Goal: Information Seeking & Learning: Learn about a topic

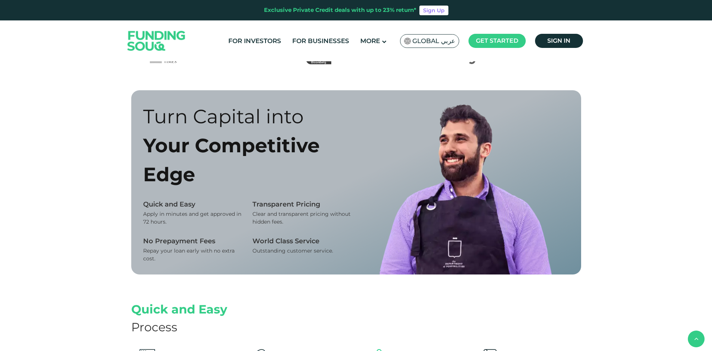
click at [312, 33] on ul "For Investors For Businesses More About Us How It Works" at bounding box center [405, 40] width 364 height 17
click at [312, 38] on link "For Businesses" at bounding box center [320, 41] width 61 height 12
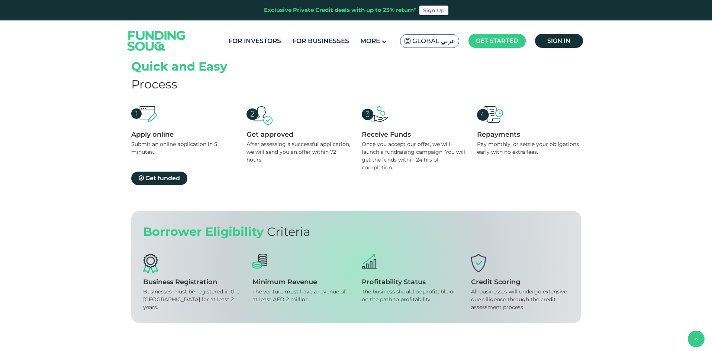
scroll to position [818, 0]
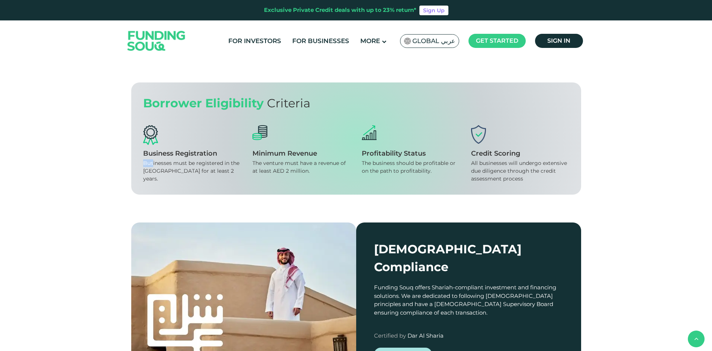
drag, startPoint x: 221, startPoint y: 154, endPoint x: 152, endPoint y: 158, distance: 69.0
click at [152, 158] on div "Business Registration Businesses must be registered in the UAE for at least 2 y…" at bounding box center [192, 154] width 98 height 58
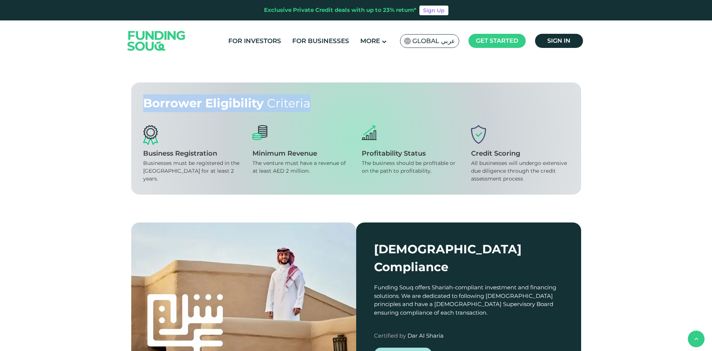
drag, startPoint x: 308, startPoint y: 105, endPoint x: 144, endPoint y: 102, distance: 163.7
click at [144, 102] on div "Borrower Eligibility Criteria" at bounding box center [356, 103] width 426 height 18
copy div "Borrower Eligibility Criteria"
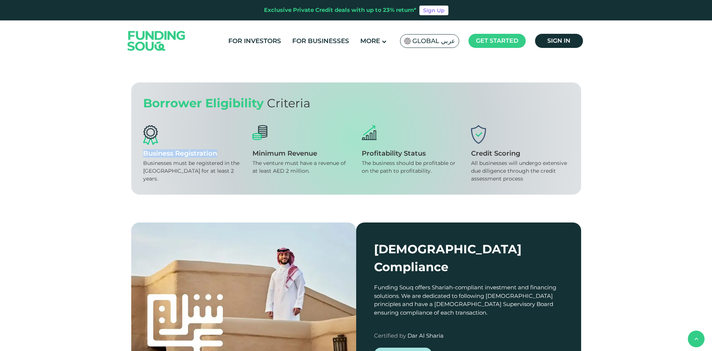
drag, startPoint x: 216, startPoint y: 155, endPoint x: 138, endPoint y: 151, distance: 77.9
click at [138, 152] on div "Borrower Eligibility Criteria Business Registration Businesses must be register…" at bounding box center [356, 139] width 450 height 112
copy div "Business Registration"
drag, startPoint x: 205, startPoint y: 170, endPoint x: 141, endPoint y: 165, distance: 64.1
click at [141, 165] on div "Borrower Eligibility Criteria Business Registration Businesses must be register…" at bounding box center [356, 139] width 450 height 112
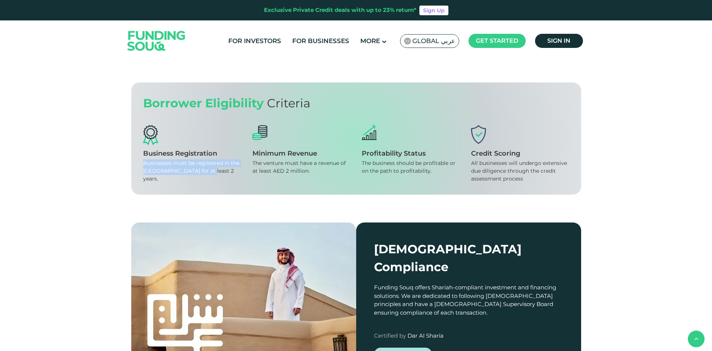
copy div "Businesses must be registered in the [GEOGRAPHIC_DATA] for at least 2 years."
drag, startPoint x: 318, startPoint y: 156, endPoint x: 250, endPoint y: 153, distance: 68.1
click at [250, 153] on div "Business Registration Businesses must be registered in the UAE for at least 2 y…" at bounding box center [356, 154] width 426 height 58
copy div "Minimum Revenue"
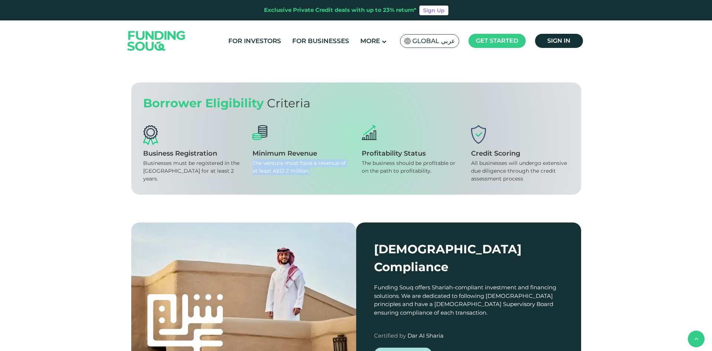
drag, startPoint x: 310, startPoint y: 170, endPoint x: 244, endPoint y: 166, distance: 65.6
click at [251, 164] on div "Business Registration Businesses must be registered in the UAE for at least 2 y…" at bounding box center [356, 154] width 426 height 58
copy div "The venture must have a revenue of at least AED 2 million."
drag, startPoint x: 425, startPoint y: 155, endPoint x: 362, endPoint y: 156, distance: 63.6
click at [362, 156] on div "Profitability Status" at bounding box center [411, 154] width 98 height 8
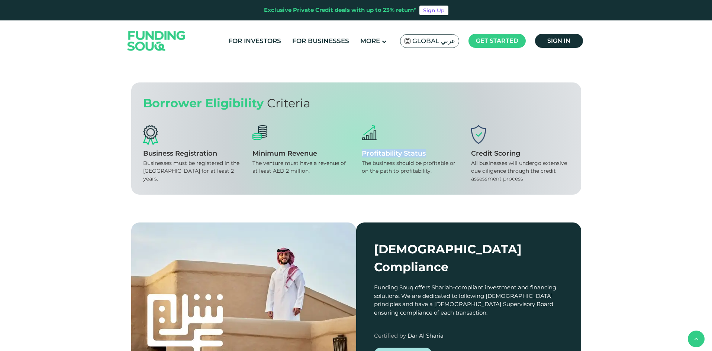
copy div "Profitability Status"
drag, startPoint x: 436, startPoint y: 173, endPoint x: 363, endPoint y: 162, distance: 74.2
click at [363, 162] on div "The business should be profitable or on the path to profitability." at bounding box center [411, 168] width 98 height 16
copy div "The business should be profitable or on the path to profitability."
drag, startPoint x: 524, startPoint y: 156, endPoint x: 472, endPoint y: 155, distance: 51.7
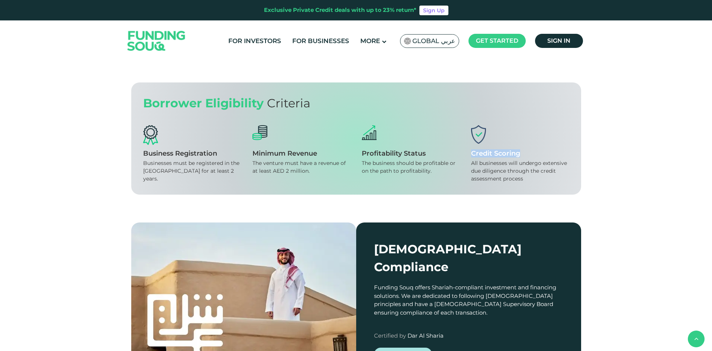
click at [472, 155] on div "Credit Scoring" at bounding box center [520, 154] width 98 height 8
copy div "Credit Scoring"
drag, startPoint x: 524, startPoint y: 181, endPoint x: 471, endPoint y: 164, distance: 55.9
click at [471, 164] on div "All businesses will undergo extensive due diligence through the credit assessme…" at bounding box center [520, 171] width 98 height 23
copy div "All businesses will undergo extensive due diligence through the credit assessme…"
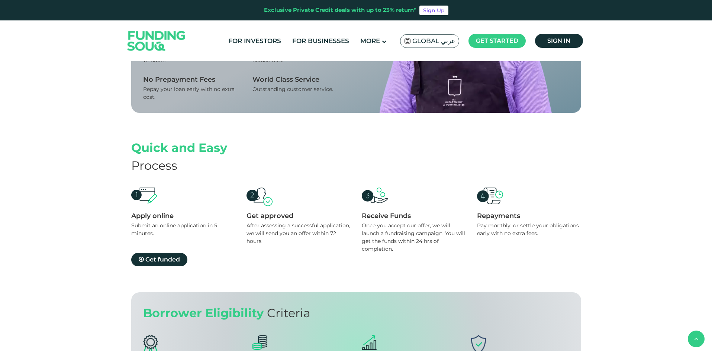
scroll to position [595, 0]
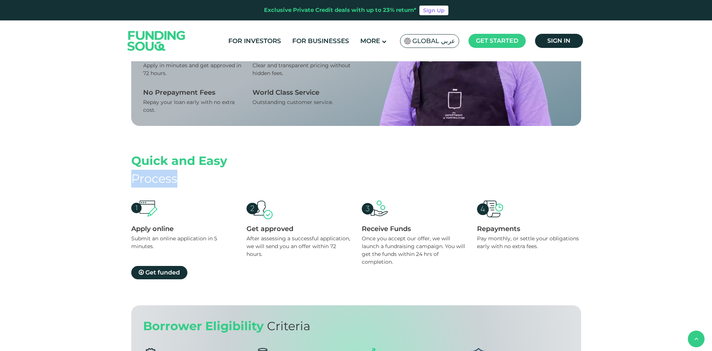
drag, startPoint x: 186, startPoint y: 178, endPoint x: 123, endPoint y: 176, distance: 63.3
click at [130, 177] on div "Quick and Easy Process Apply online Submit an online application in 5 minutes. …" at bounding box center [356, 216] width 461 height 128
copy div "Process"
drag, startPoint x: 231, startPoint y: 162, endPoint x: 131, endPoint y: 162, distance: 100.0
click at [132, 162] on div "Quick and Easy" at bounding box center [356, 161] width 450 height 18
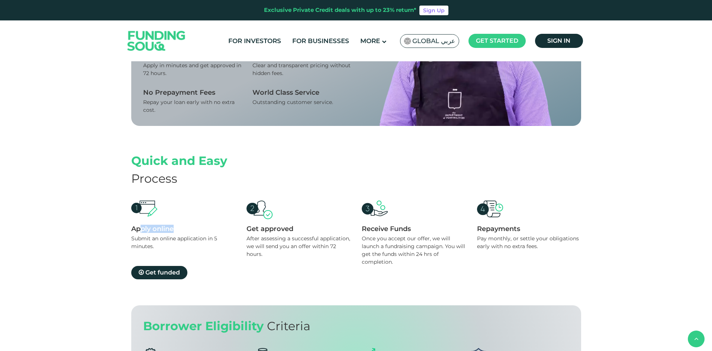
drag, startPoint x: 175, startPoint y: 231, endPoint x: 143, endPoint y: 232, distance: 32.0
click at [143, 232] on div "Apply online" at bounding box center [183, 229] width 104 height 8
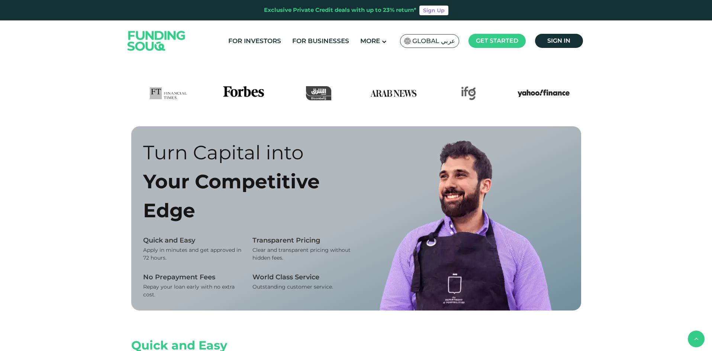
scroll to position [521, 0]
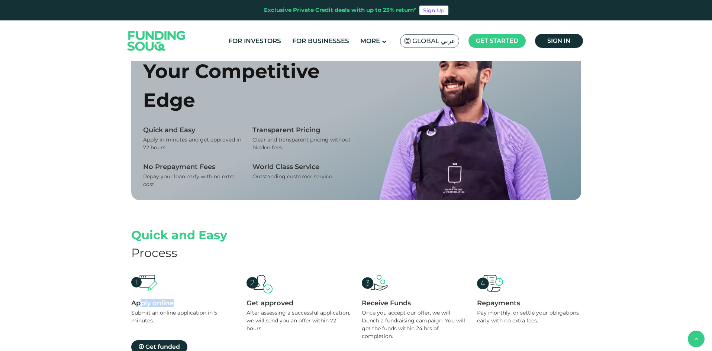
click at [181, 306] on div "Apply online" at bounding box center [183, 303] width 104 height 8
drag, startPoint x: 169, startPoint y: 306, endPoint x: 132, endPoint y: 307, distance: 36.8
click at [132, 307] on div "Apply online" at bounding box center [183, 303] width 104 height 8
drag, startPoint x: 167, startPoint y: 319, endPoint x: 130, endPoint y: 313, distance: 37.7
click at [130, 313] on div "Quick and Easy Process Apply online Submit an online application in 5 minutes. …" at bounding box center [356, 290] width 461 height 128
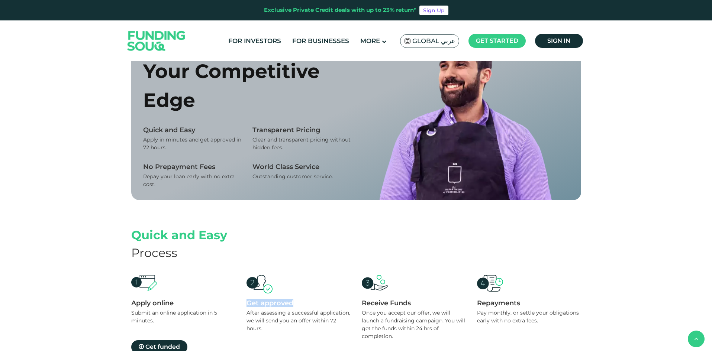
drag, startPoint x: 294, startPoint y: 306, endPoint x: 247, endPoint y: 306, distance: 47.2
click at [247, 306] on div "Get approved" at bounding box center [299, 303] width 104 height 8
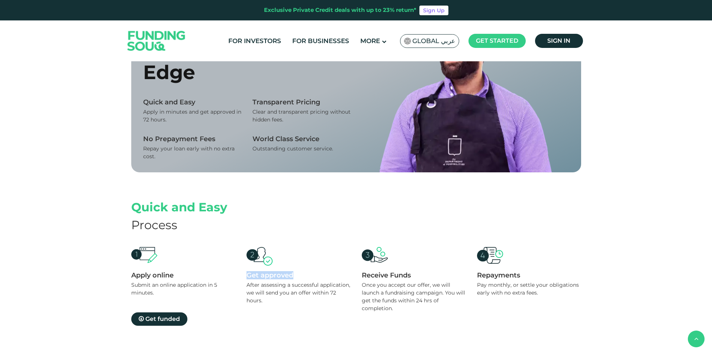
scroll to position [632, 0]
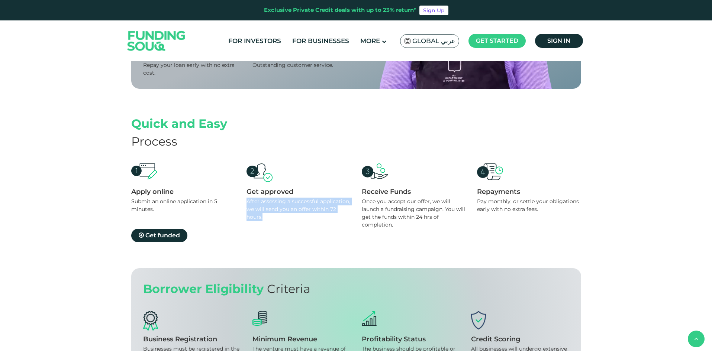
drag, startPoint x: 267, startPoint y: 217, endPoint x: 248, endPoint y: 205, distance: 22.4
click at [248, 205] on div "After assessing a successful application, we will send you an offer within 72 h…" at bounding box center [299, 209] width 104 height 23
drag, startPoint x: 412, startPoint y: 195, endPoint x: 362, endPoint y: 190, distance: 50.7
click at [362, 190] on div "Receive Funds" at bounding box center [414, 192] width 104 height 8
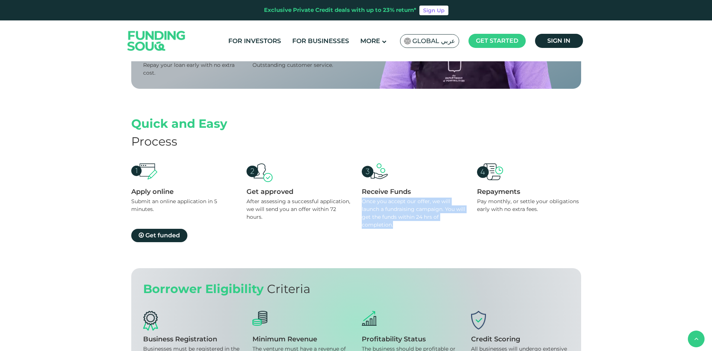
drag, startPoint x: 392, startPoint y: 224, endPoint x: 359, endPoint y: 199, distance: 41.3
click at [359, 199] on div "Apply online Submit an online application in 5 minutes. Get approved After asse…" at bounding box center [356, 196] width 450 height 65
click at [523, 192] on div "Repayments" at bounding box center [529, 192] width 104 height 8
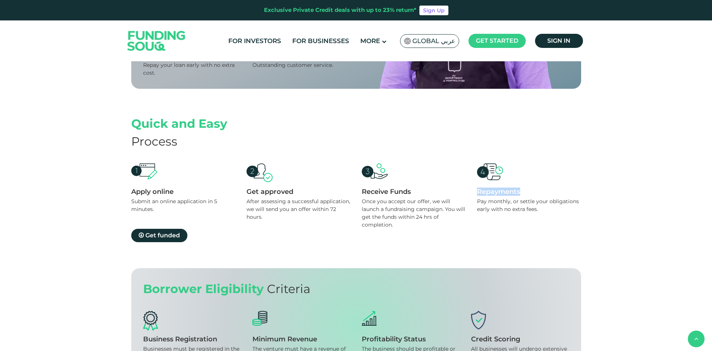
drag, startPoint x: 523, startPoint y: 193, endPoint x: 476, endPoint y: 190, distance: 46.2
click at [476, 190] on div "Apply online Submit an online application in 5 minutes. Get approved After asse…" at bounding box center [356, 196] width 450 height 65
click at [533, 206] on div "Pay monthly, or settle your obligations early with no extra fees." at bounding box center [529, 206] width 104 height 16
drag, startPoint x: 542, startPoint y: 207, endPoint x: 478, endPoint y: 202, distance: 63.4
click at [478, 202] on div "Pay monthly, or settle your obligations early with no extra fees." at bounding box center [529, 206] width 104 height 16
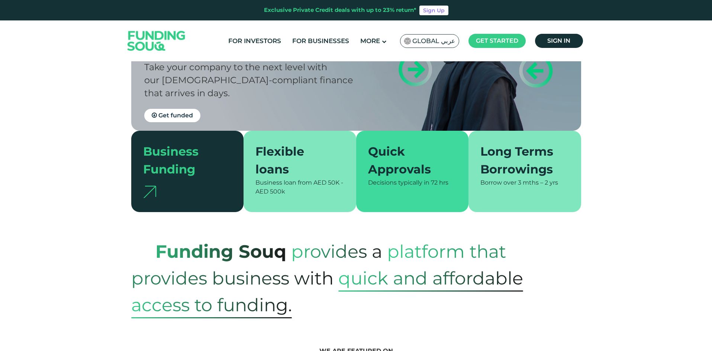
scroll to position [112, 0]
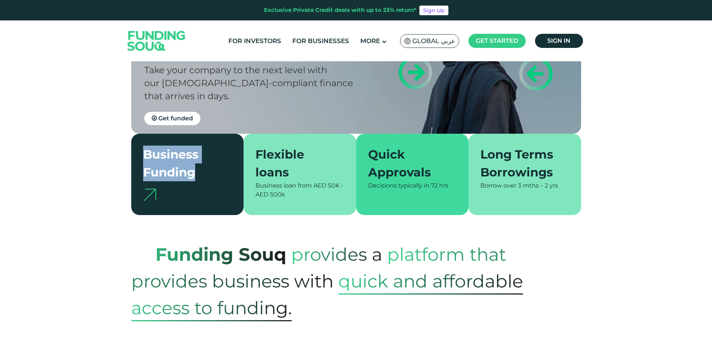
drag, startPoint x: 194, startPoint y: 178, endPoint x: 138, endPoint y: 156, distance: 60.2
click at [138, 156] on div "Business Funding" at bounding box center [187, 174] width 113 height 81
